Goal: Navigation & Orientation: Find specific page/section

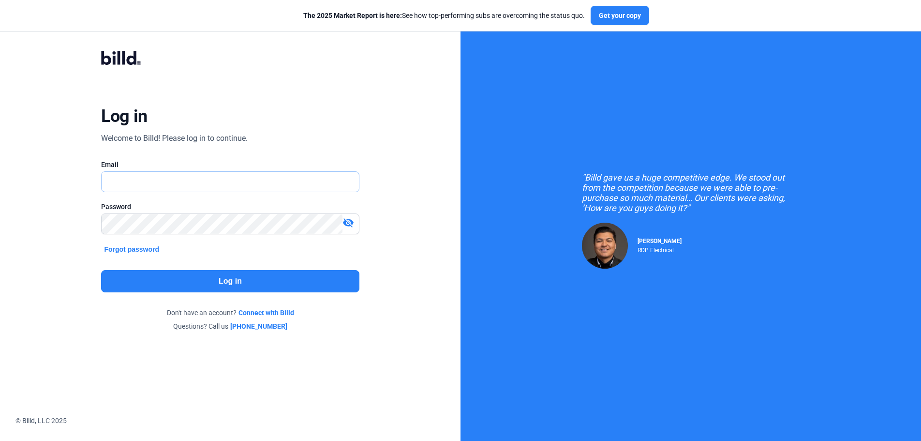
click at [206, 181] on input "text" at bounding box center [225, 182] width 246 height 20
type input "[PERSON_NAME][EMAIL_ADDRESS][DOMAIN_NAME]"
click at [205, 277] on button "Log in" at bounding box center [230, 281] width 258 height 22
